Goal: Task Accomplishment & Management: Use online tool/utility

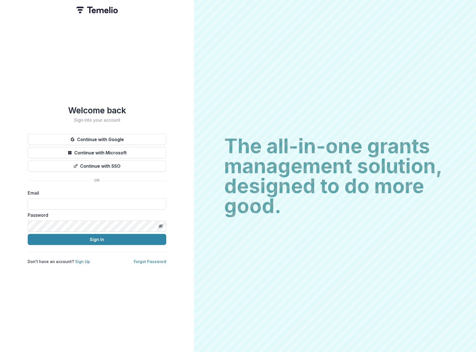
type input "**********"
click at [116, 239] on button "Sign In" at bounding box center [97, 239] width 138 height 11
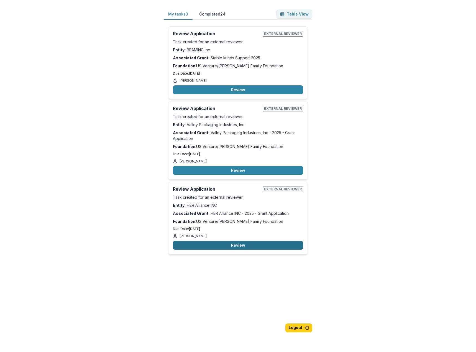
click at [235, 246] on button "Review" at bounding box center [238, 245] width 130 height 9
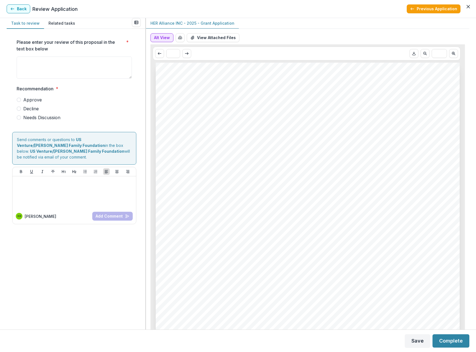
click at [163, 36] on button "Alt View" at bounding box center [161, 37] width 23 height 9
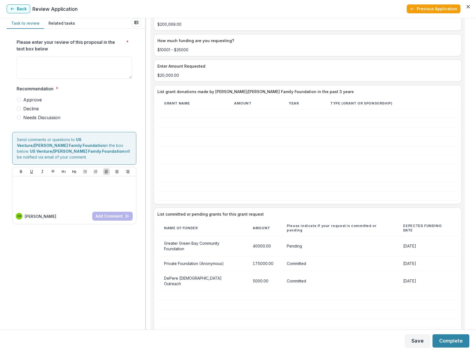
scroll to position [1107, 0]
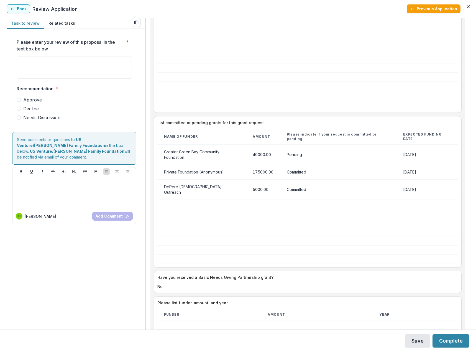
click at [414, 341] on button "Save" at bounding box center [417, 340] width 25 height 13
click at [437, 9] on button "Previous Application" at bounding box center [433, 8] width 54 height 9
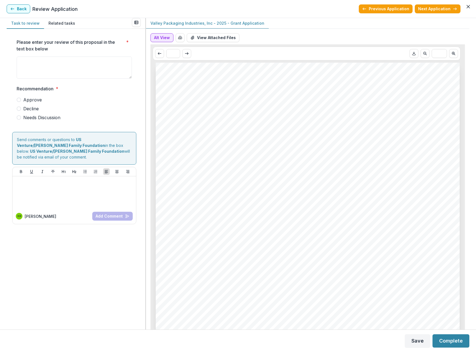
click at [161, 37] on button "Alt View" at bounding box center [161, 37] width 23 height 9
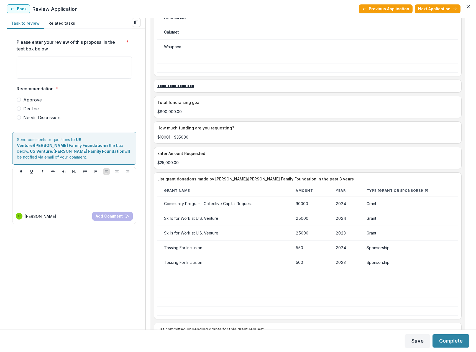
scroll to position [997, 0]
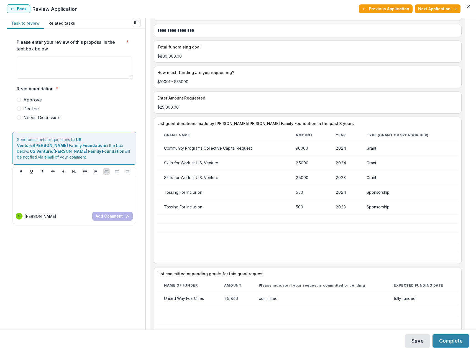
click at [412, 339] on button "Save" at bounding box center [417, 340] width 25 height 13
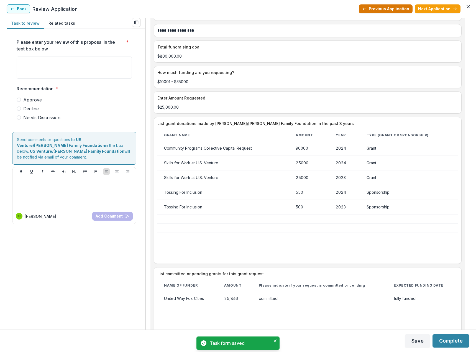
click at [388, 10] on button "Previous Application" at bounding box center [386, 8] width 54 height 9
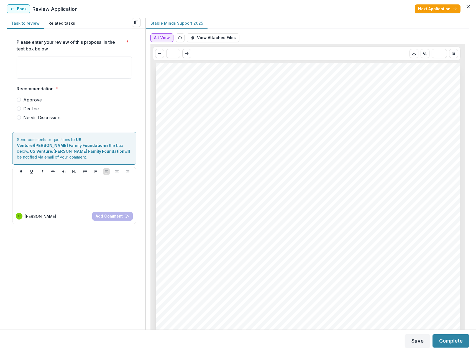
click at [156, 36] on button "Alt View" at bounding box center [161, 37] width 23 height 9
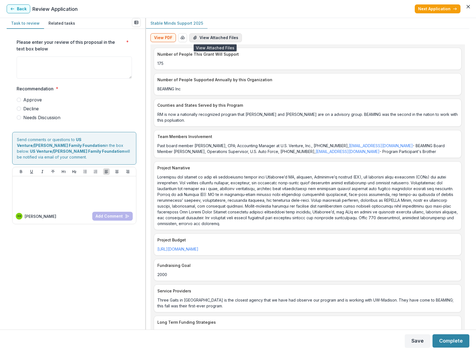
click at [213, 38] on button "View Attached Files" at bounding box center [215, 37] width 53 height 9
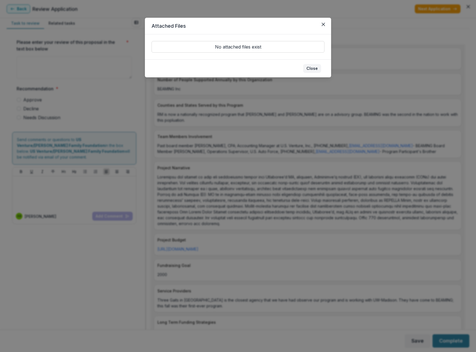
click at [313, 68] on button "Close" at bounding box center [312, 68] width 18 height 9
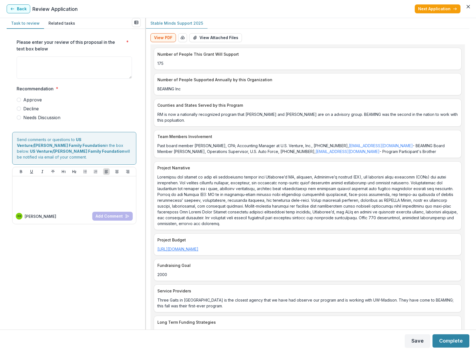
click at [198, 248] on link "[URL][DOMAIN_NAME]" at bounding box center [177, 248] width 41 height 5
